Goal: Information Seeking & Learning: Learn about a topic

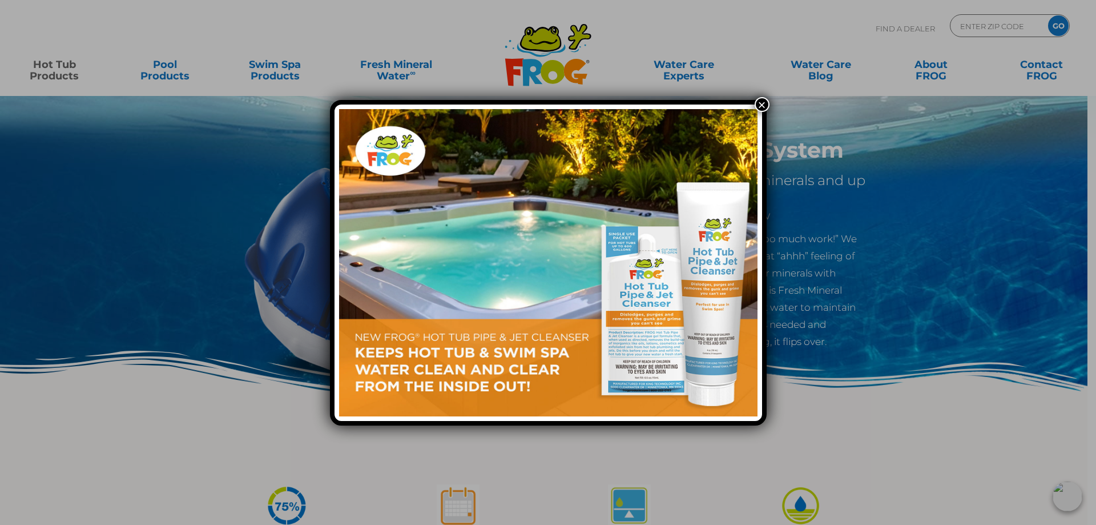
click at [763, 103] on button "×" at bounding box center [762, 104] width 15 height 15
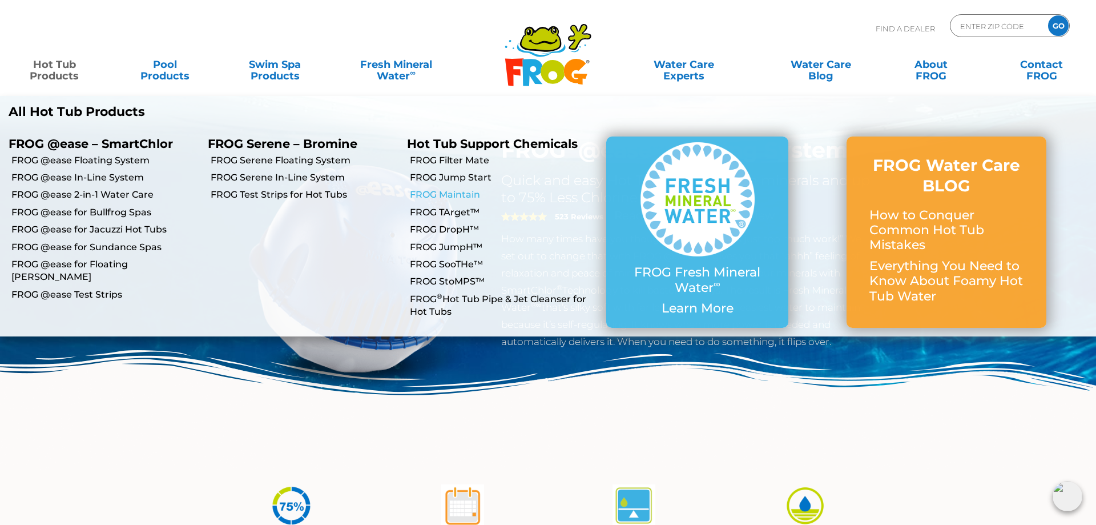
click at [467, 192] on link "FROG Maintain" at bounding box center [504, 194] width 188 height 13
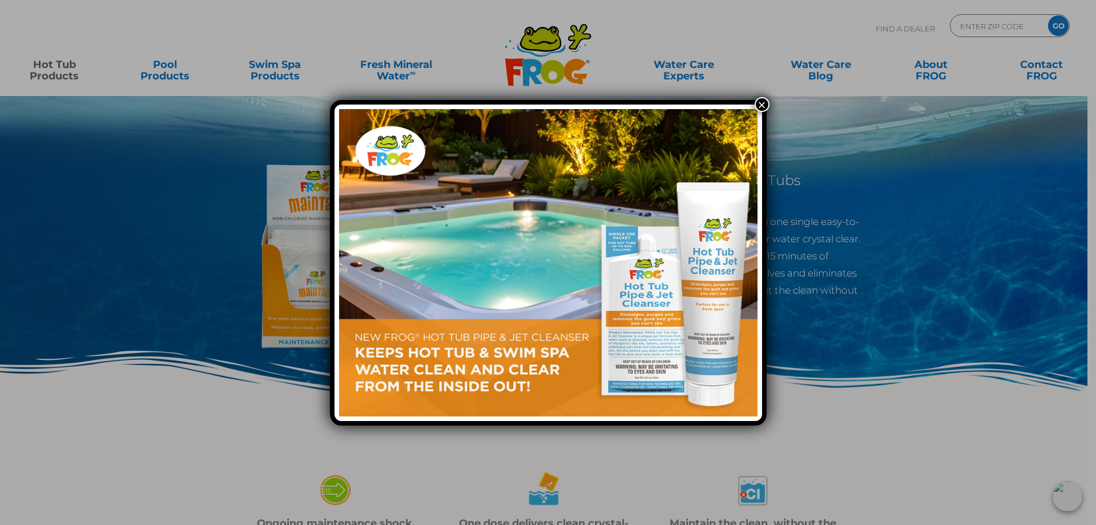
click at [763, 105] on button "×" at bounding box center [762, 104] width 15 height 15
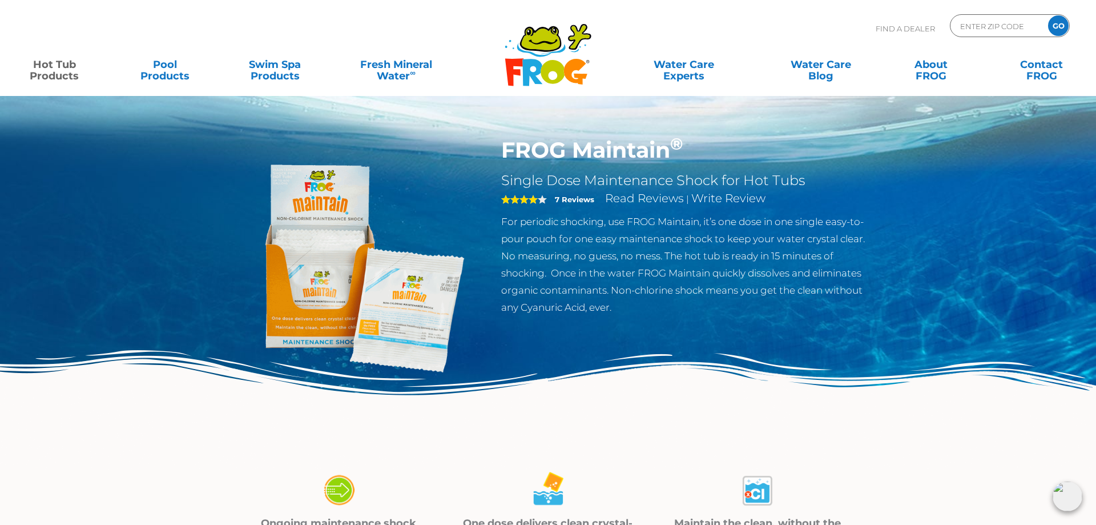
drag, startPoint x: 613, startPoint y: 289, endPoint x: 875, endPoint y: 307, distance: 262.6
click at [875, 307] on div "FROG Maintain ® Single Dose Maintenance Shock for Hot Tubs 4 7 Reviews Read Rev…" at bounding box center [688, 229] width 390 height 184
click at [815, 311] on p "For periodic shocking, use FROG Maintain, it’s one dose in one single easy-to-p…" at bounding box center [687, 264] width 373 height 103
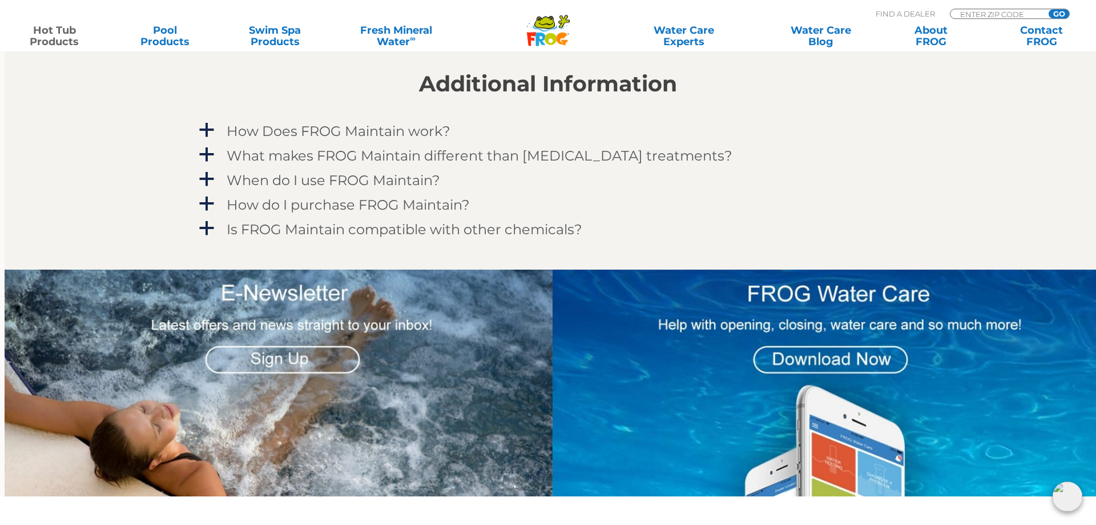
scroll to position [1048, 0]
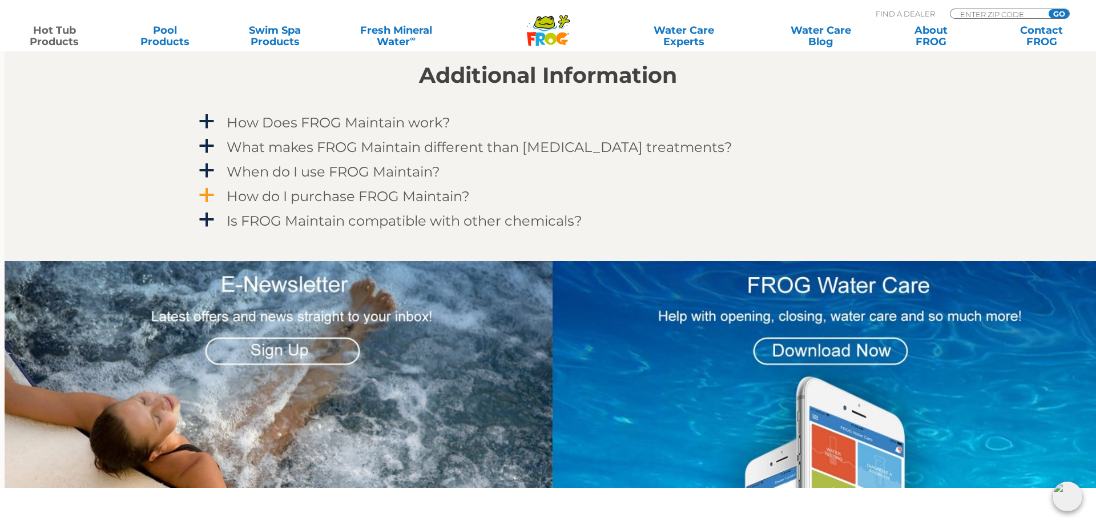
click at [350, 193] on h4 "How do I purchase FROG Maintain?" at bounding box center [348, 195] width 243 height 15
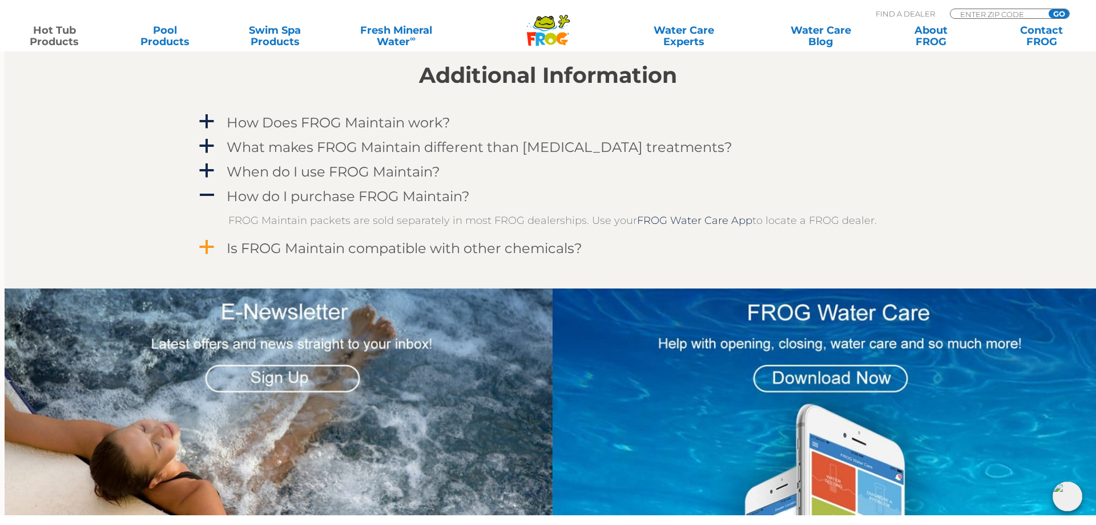
click at [492, 250] on h4 "Is FROG Maintain compatible with other chemicals?" at bounding box center [405, 247] width 356 height 15
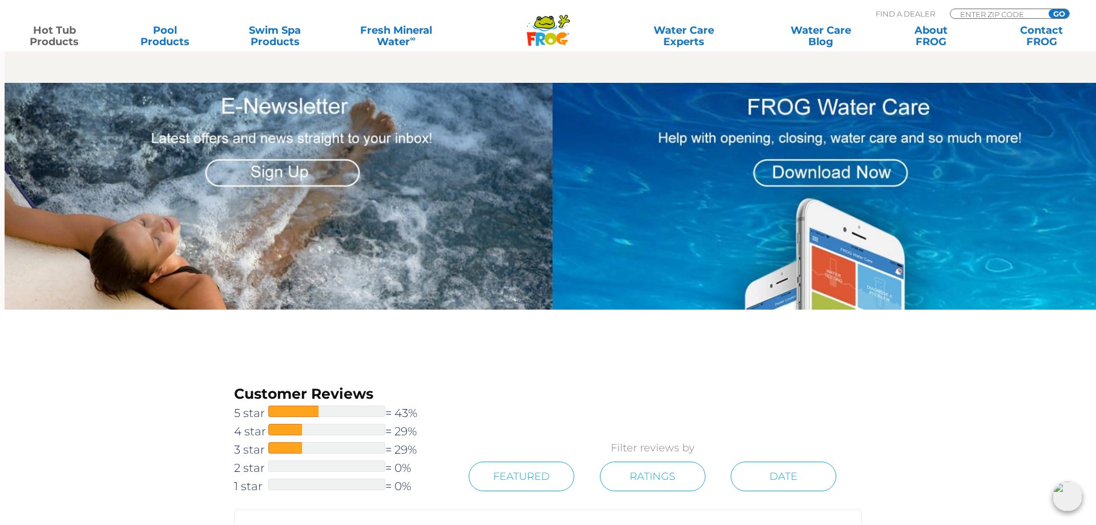
scroll to position [990, 0]
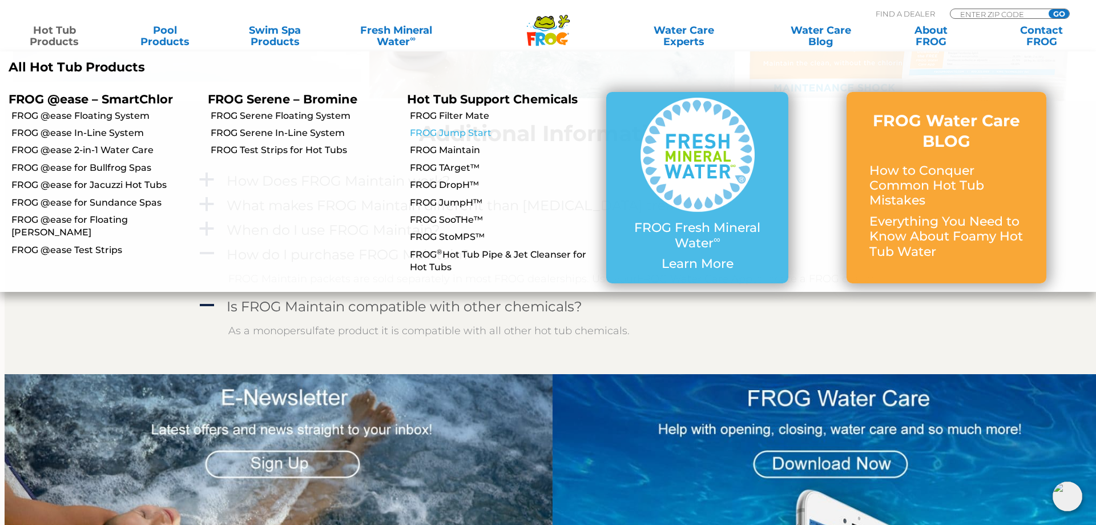
click at [450, 134] on link "FROG Jump Start" at bounding box center [504, 133] width 188 height 13
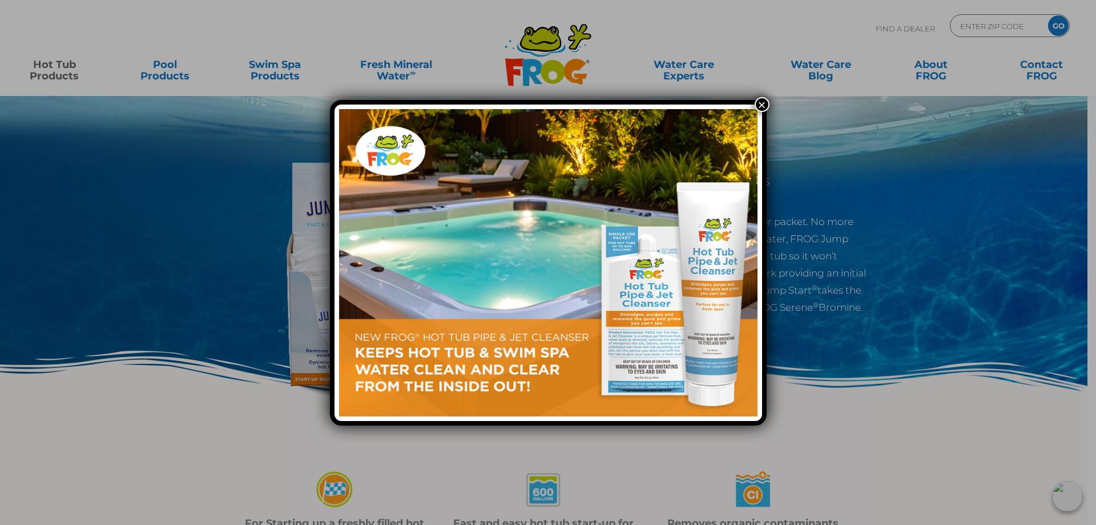
click at [760, 106] on button "×" at bounding box center [762, 104] width 15 height 15
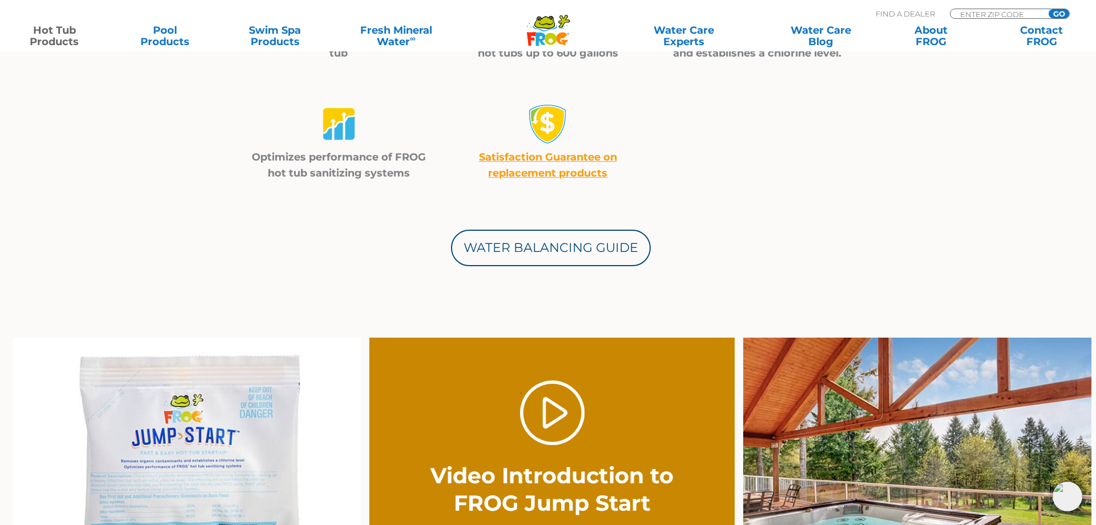
scroll to position [466, 0]
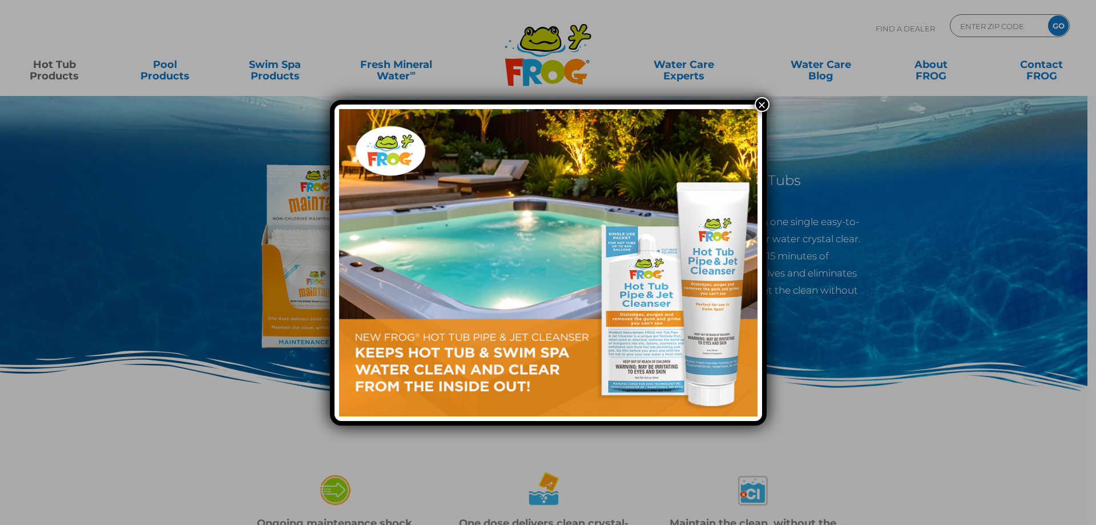
click at [761, 102] on button "×" at bounding box center [762, 104] width 15 height 15
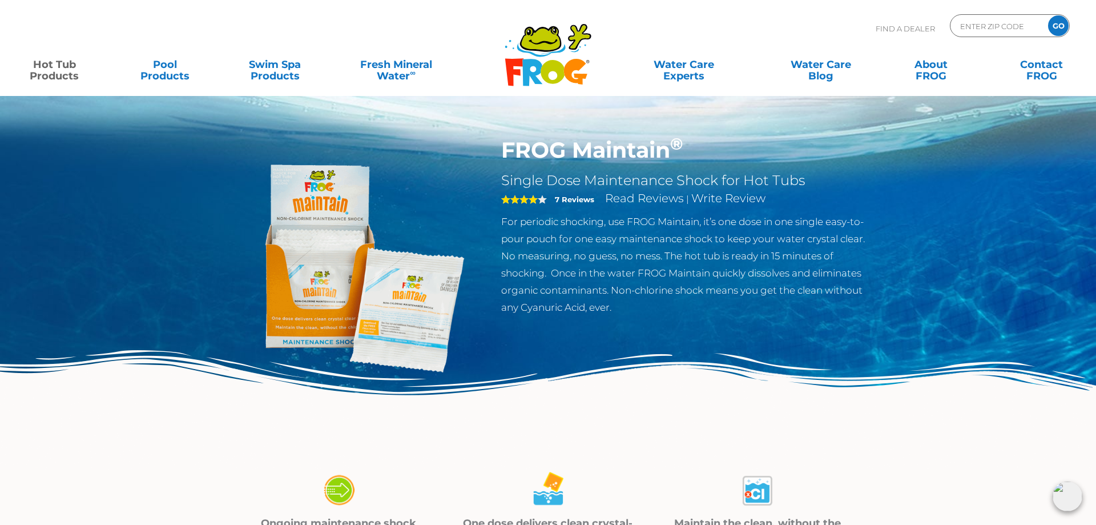
click at [376, 324] on img at bounding box center [353, 267] width 261 height 261
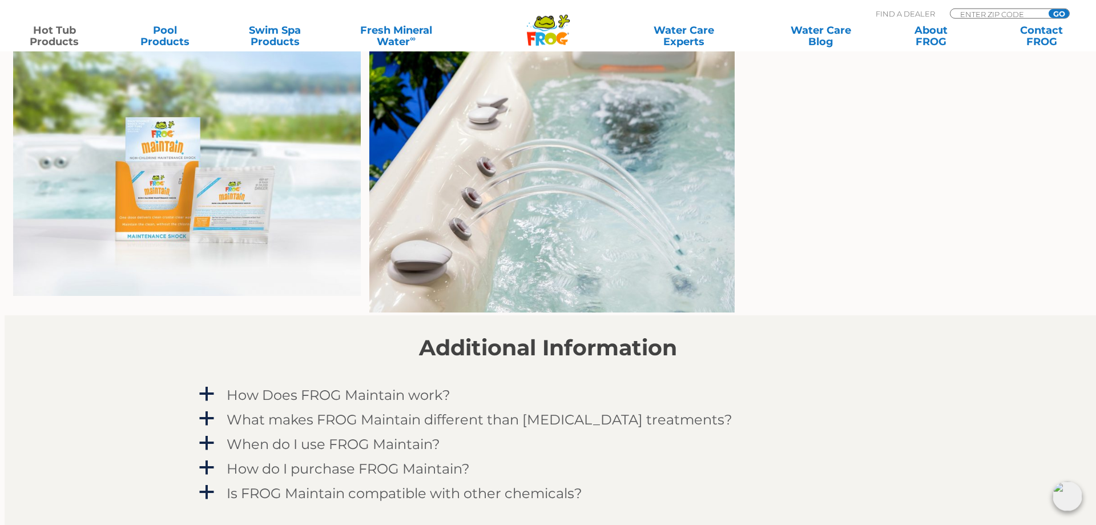
scroll to position [757, 0]
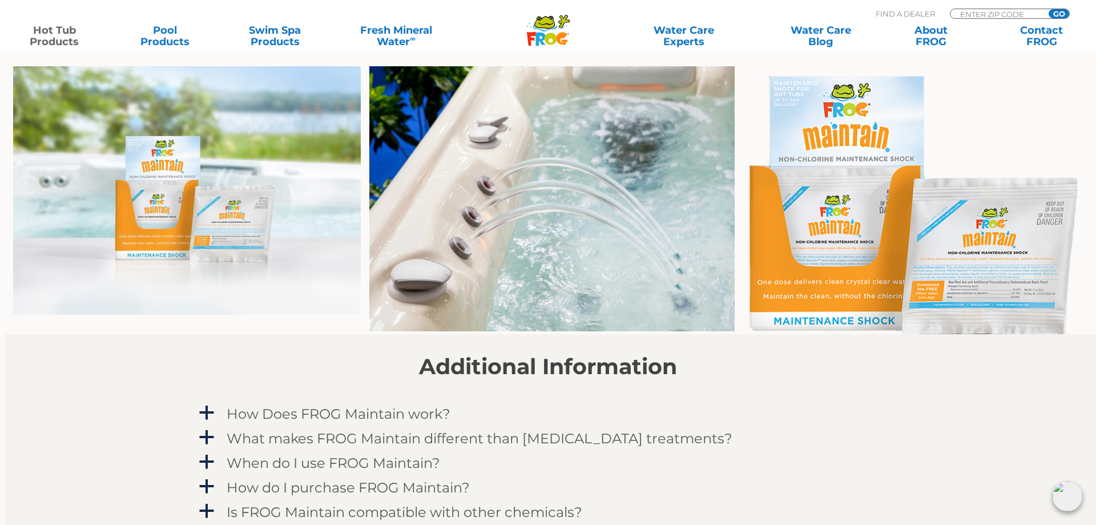
click at [978, 293] on img at bounding box center [917, 200] width 348 height 268
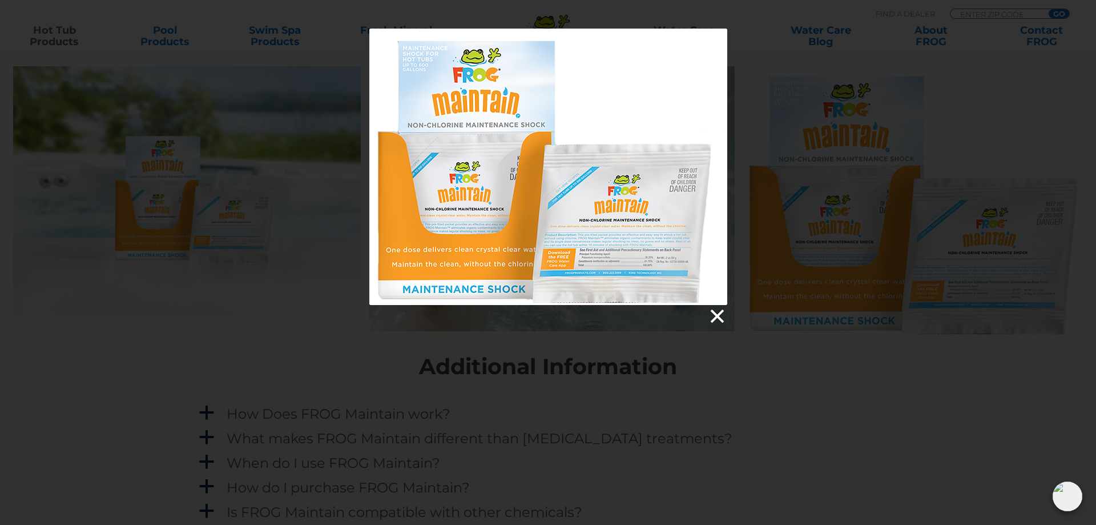
click at [719, 318] on link at bounding box center [716, 316] width 17 height 17
